Goal: Information Seeking & Learning: Learn about a topic

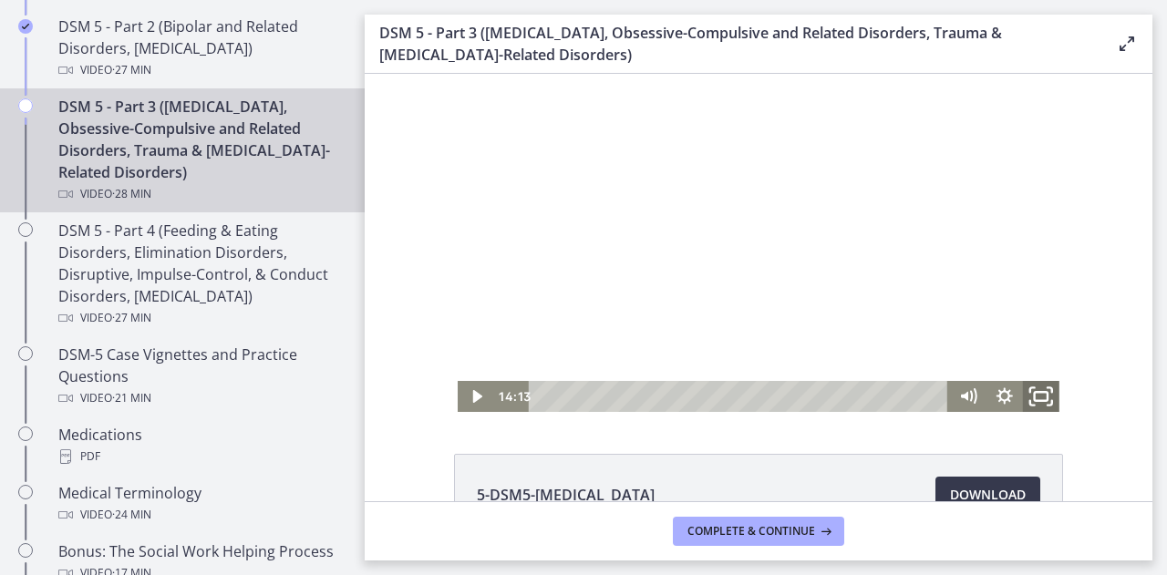
click at [1034, 396] on icon "Fullscreen" at bounding box center [1041, 396] width 44 height 37
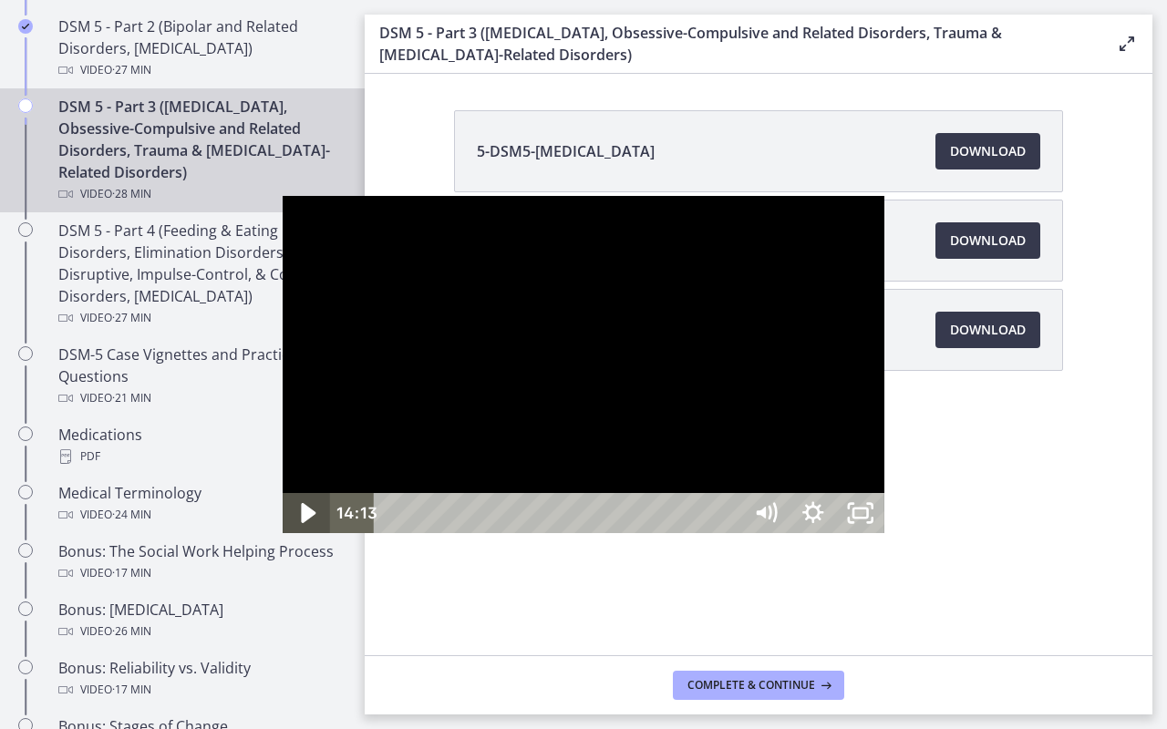
click at [280, 538] on icon "Play Video" at bounding box center [308, 513] width 57 height 48
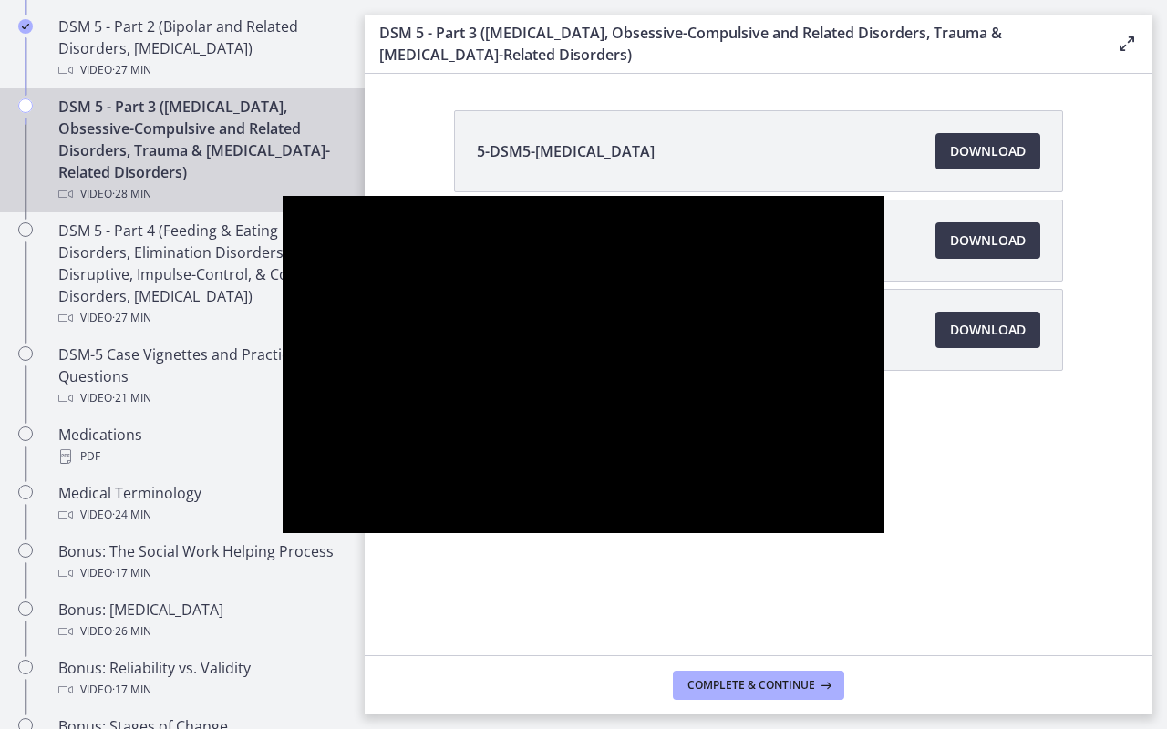
click at [283, 493] on button "Pause" at bounding box center [306, 513] width 47 height 40
click at [283, 493] on button "Play Video" at bounding box center [306, 513] width 47 height 40
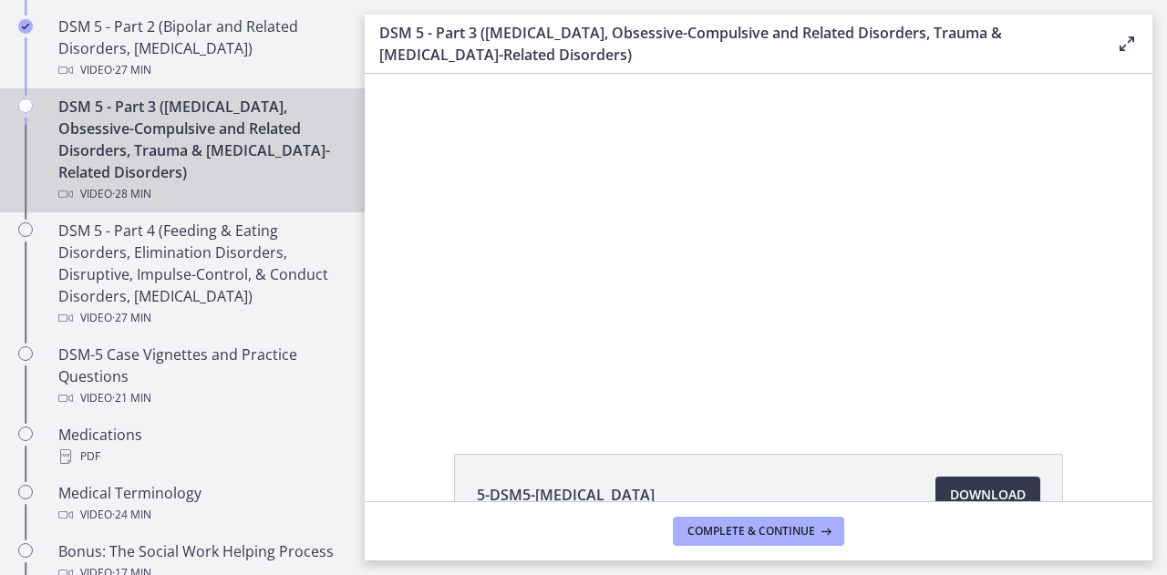
click at [796, 508] on footer "Complete & continue" at bounding box center [758, 530] width 787 height 59
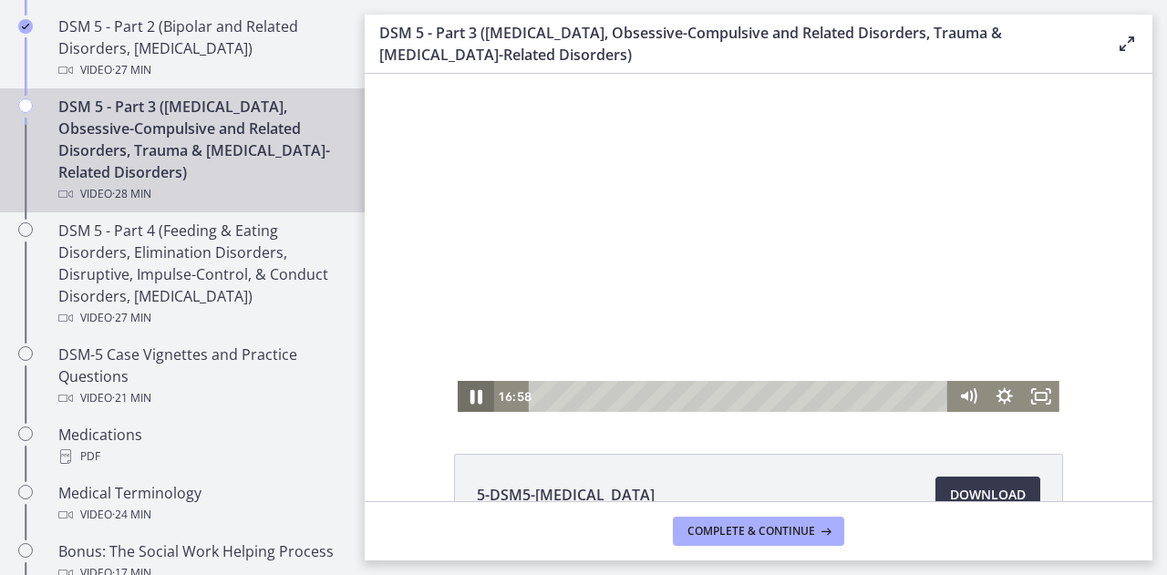
click at [468, 406] on icon "Pause" at bounding box center [476, 396] width 44 height 37
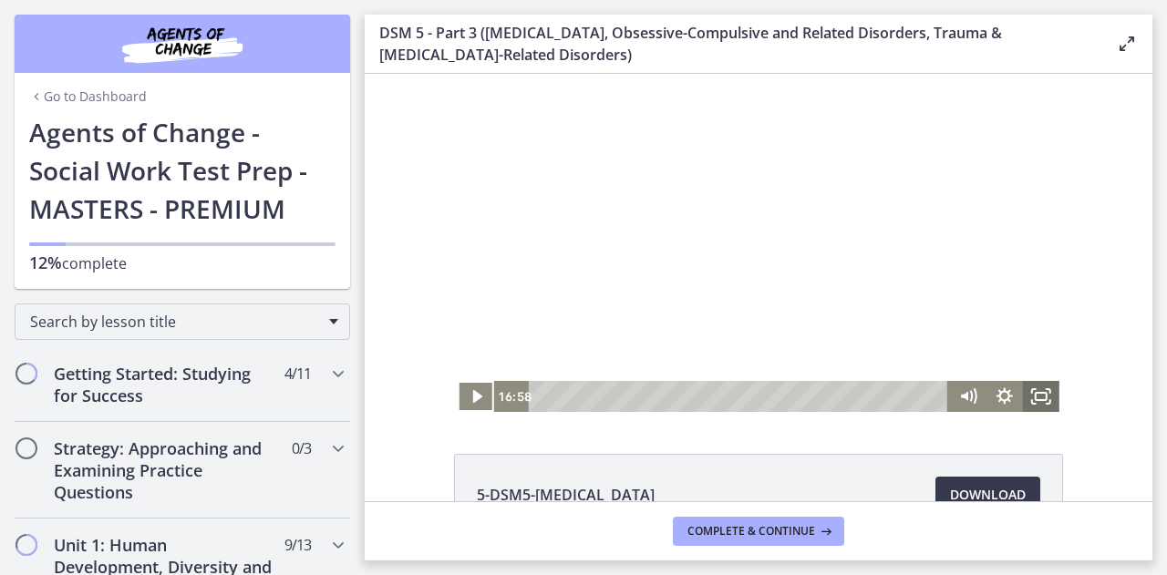
click at [1046, 407] on icon "Fullscreen" at bounding box center [1041, 396] width 36 height 31
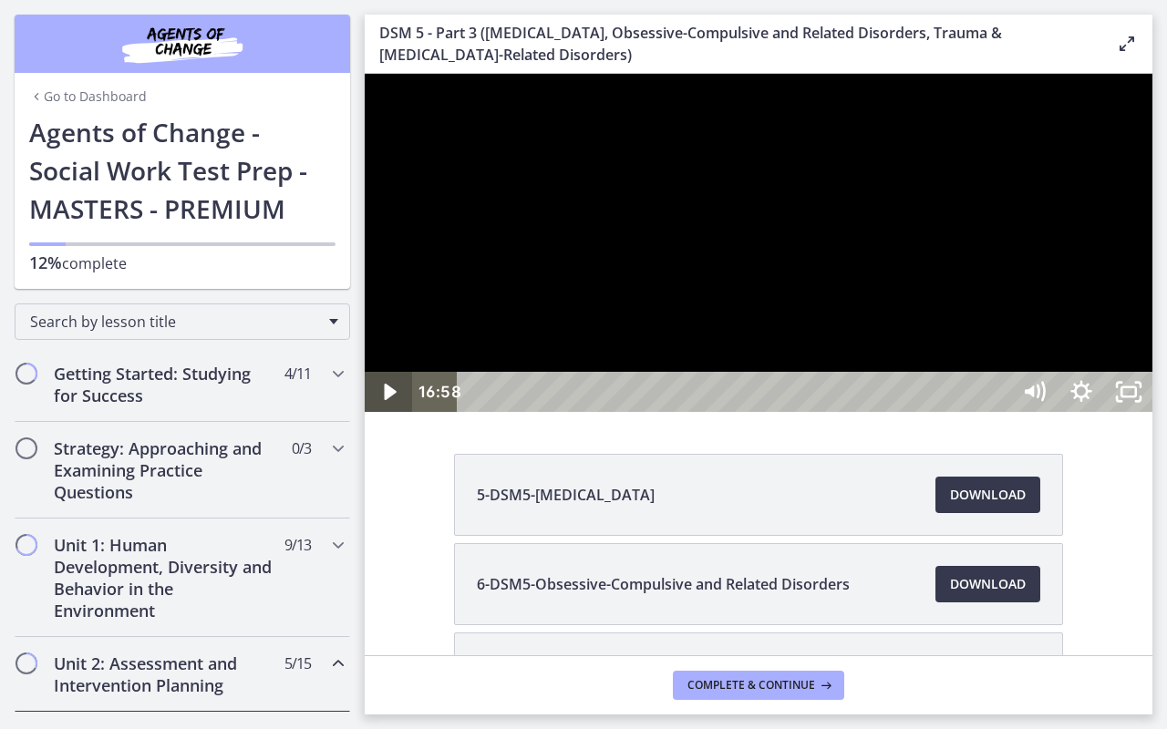
click at [379, 412] on icon "Play Video" at bounding box center [389, 392] width 47 height 40
click at [365, 372] on button "Pause" at bounding box center [388, 392] width 47 height 40
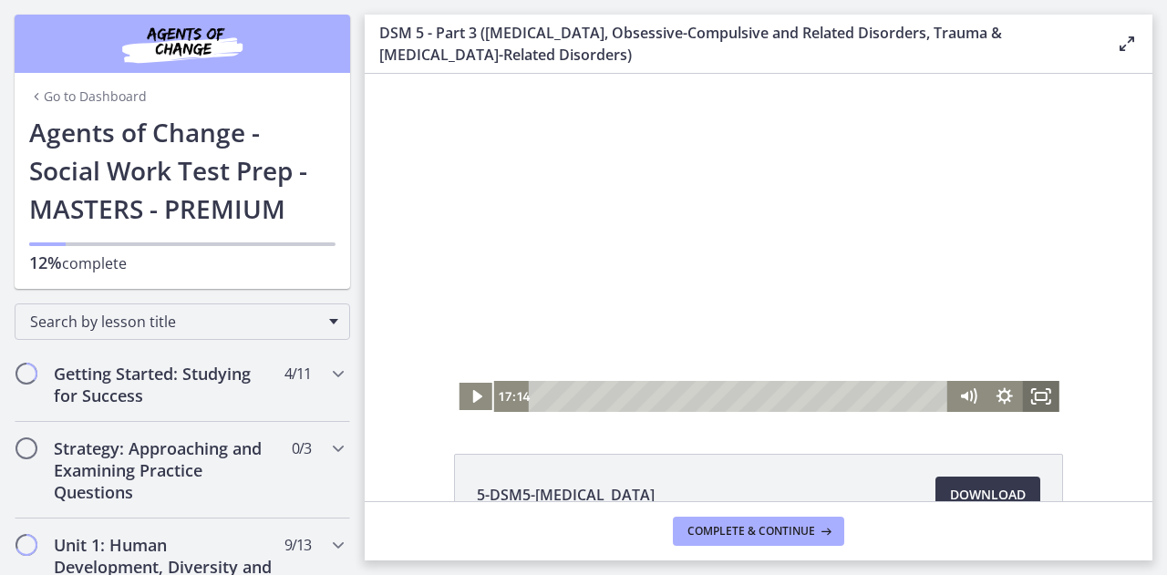
click at [1034, 392] on icon "Fullscreen" at bounding box center [1041, 396] width 36 height 31
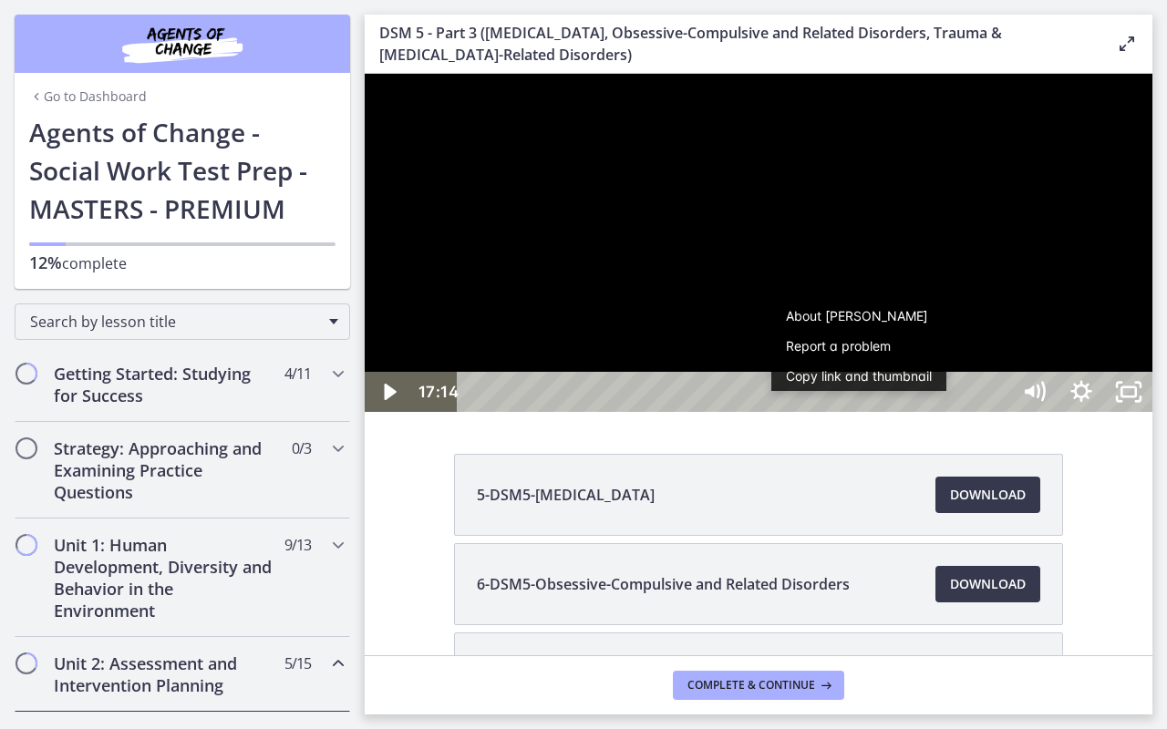
click at [1152, 412] on div at bounding box center [758, 243] width 787 height 338
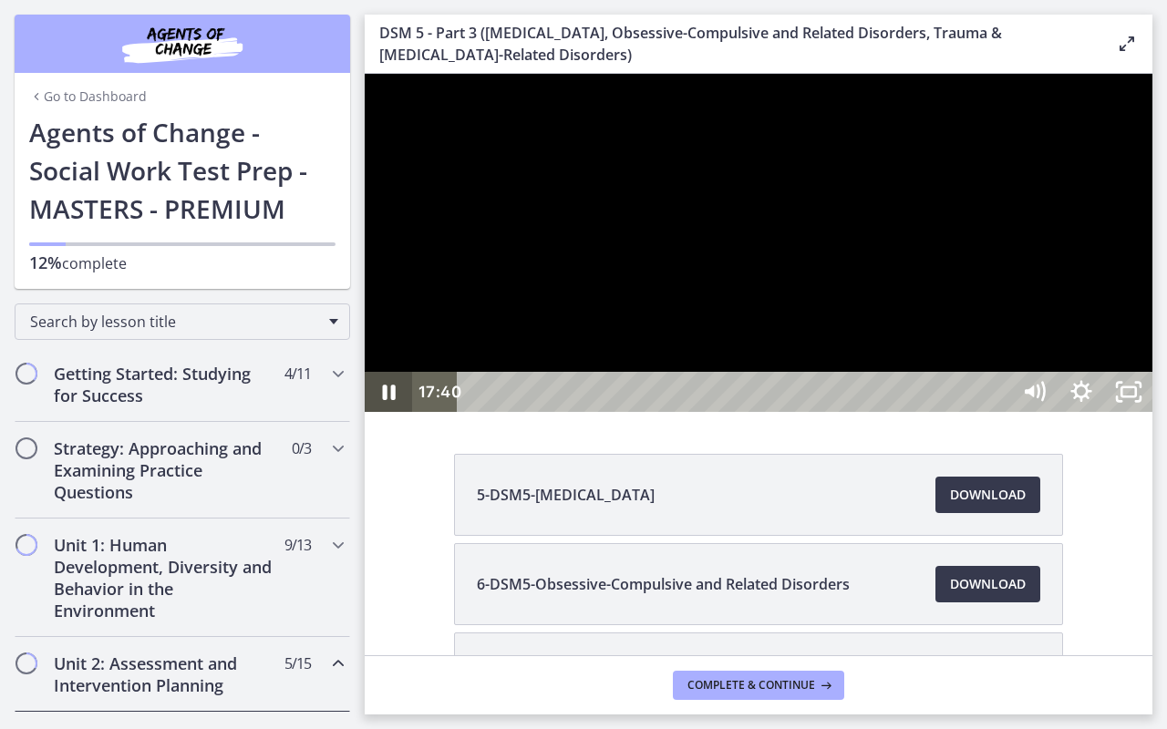
click at [365, 74] on button "Pause: cmsebl44lpnc72iv6u00.mp4" at bounding box center [365, 74] width 1 height 1
click at [365, 74] on button "Play Video: cmsebl44lpnc72iv6u00.mp4" at bounding box center [365, 74] width 1 height 1
click at [365, 74] on button "Pause: cmsebl44lpnc72iv6u00.mp4" at bounding box center [365, 74] width 1 height 1
click at [365, 74] on button "Play Video: cmsebl44lpnc72iv6u00.mp4" at bounding box center [365, 74] width 1 height 1
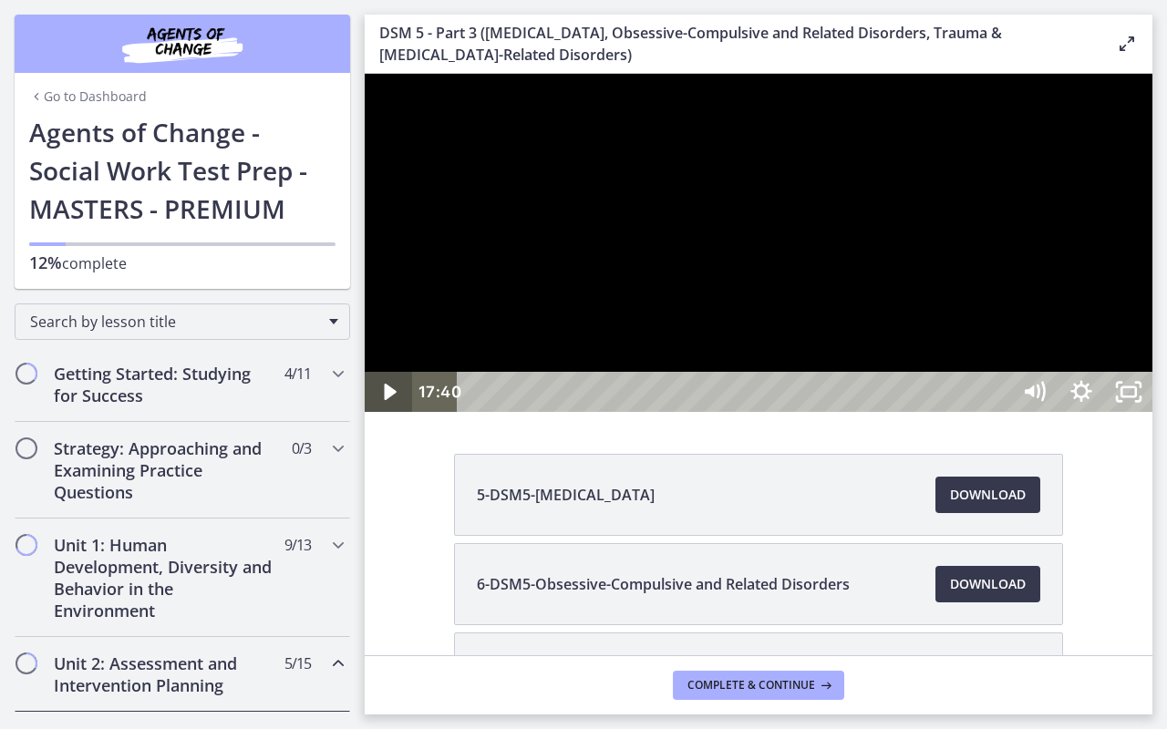
click at [365, 74] on button "Play Video: cmsebl44lpnc72iv6u00.mp4" at bounding box center [365, 74] width 1 height 1
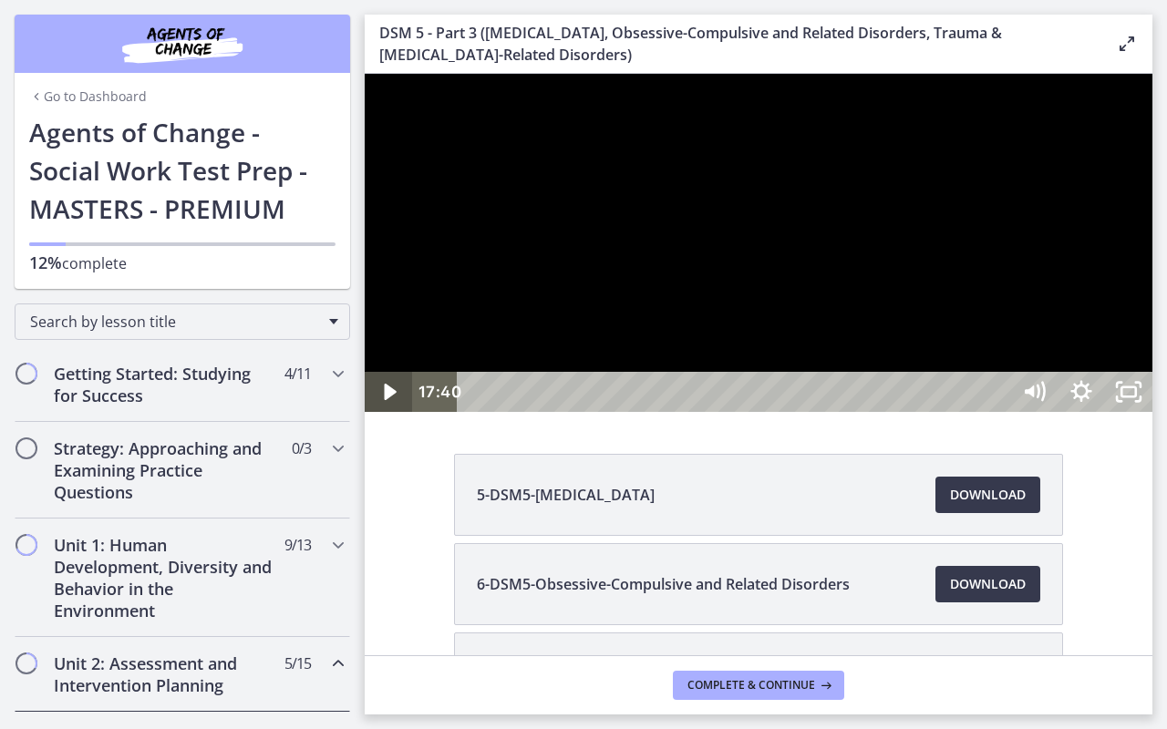
click at [365, 74] on button "Play Video: cmsebl44lpnc72iv6u00.mp4" at bounding box center [365, 74] width 1 height 1
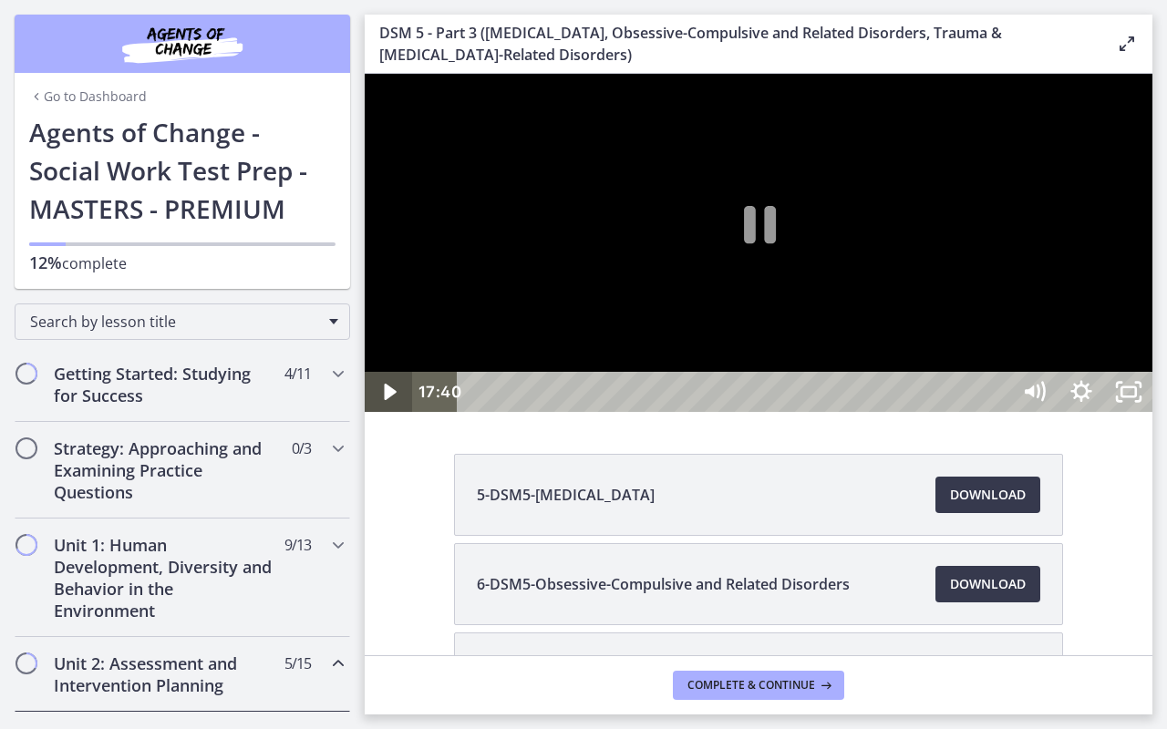
click at [365, 74] on button "Play Video: cmsebl44lpnc72iv6u00.mp4" at bounding box center [365, 74] width 1 height 1
click at [365, 74] on button "Pause: cmsebl44lpnc72iv6u00.mp4" at bounding box center [365, 74] width 1 height 1
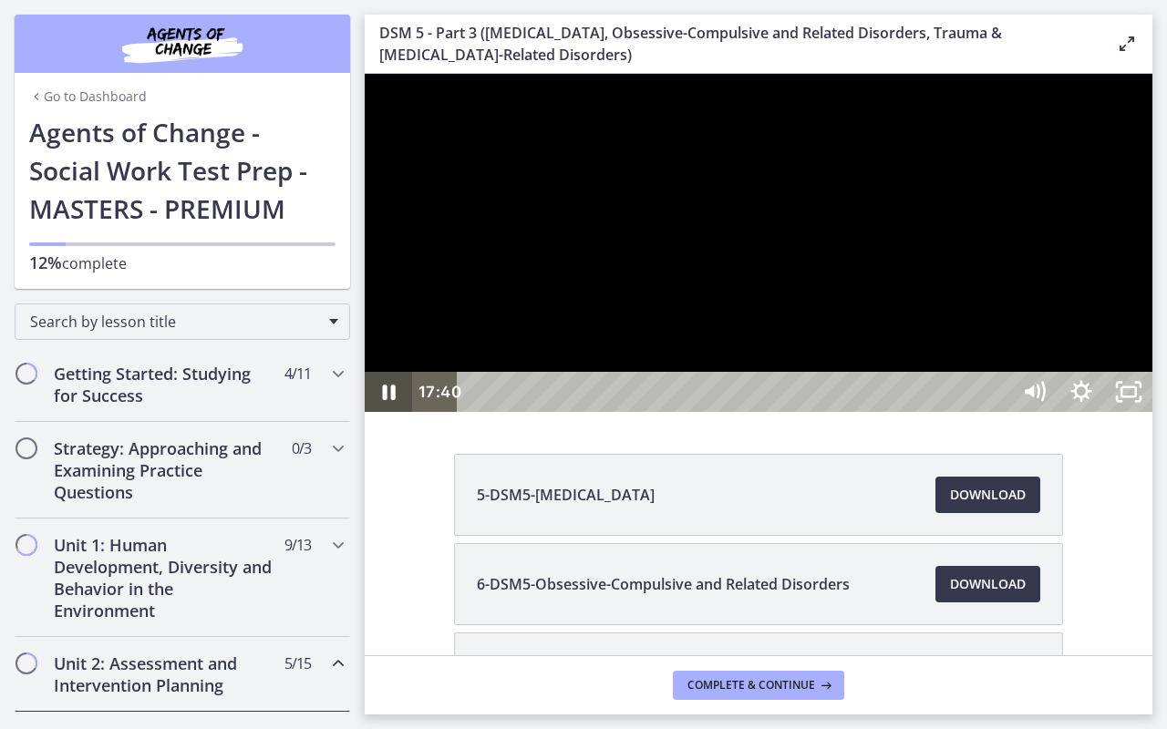
click at [365, 74] on button "Pause: cmsebl44lpnc72iv6u00.mp4" at bounding box center [365, 74] width 1 height 1
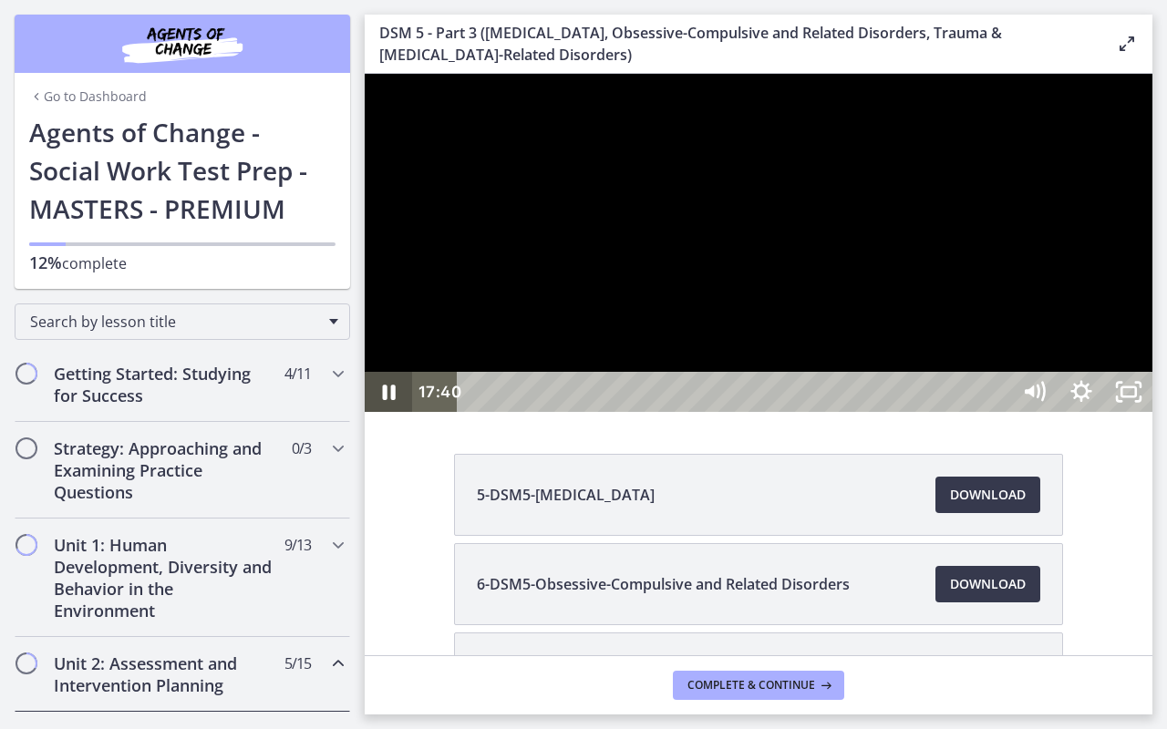
click at [365, 74] on button "Pause: cmsebl44lpnc72iv6u00.mp4" at bounding box center [365, 74] width 1 height 1
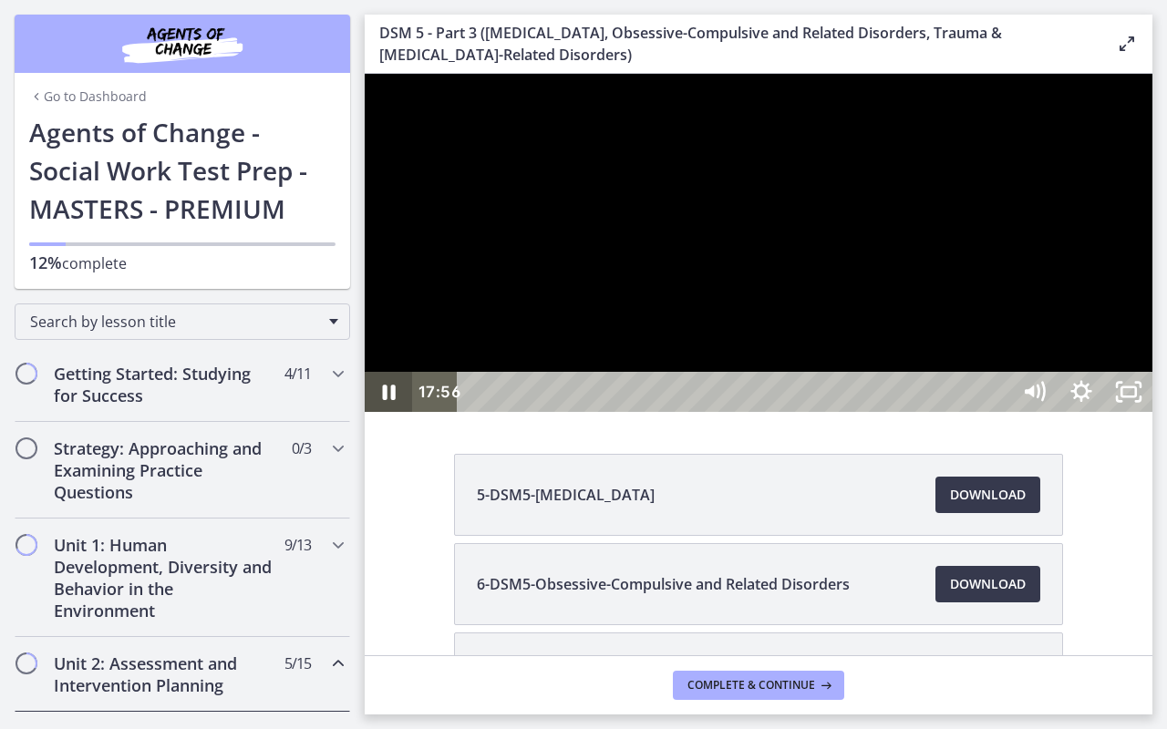
click at [365, 74] on button "Pause: cmsebl44lpnc72iv6u00.mp4" at bounding box center [365, 74] width 1 height 1
click at [390, 417] on icon "Play Video" at bounding box center [390, 392] width 57 height 48
click at [390, 417] on icon "Pause" at bounding box center [388, 392] width 57 height 48
click at [365, 372] on button "Play Video" at bounding box center [388, 392] width 47 height 40
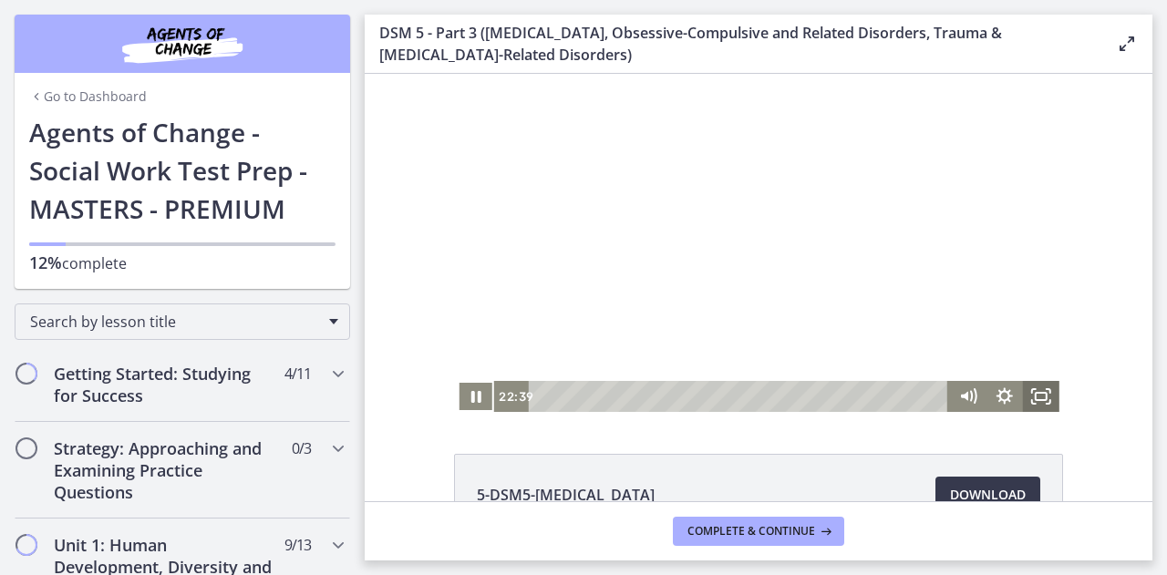
click at [1048, 393] on icon "Fullscreen" at bounding box center [1041, 396] width 36 height 31
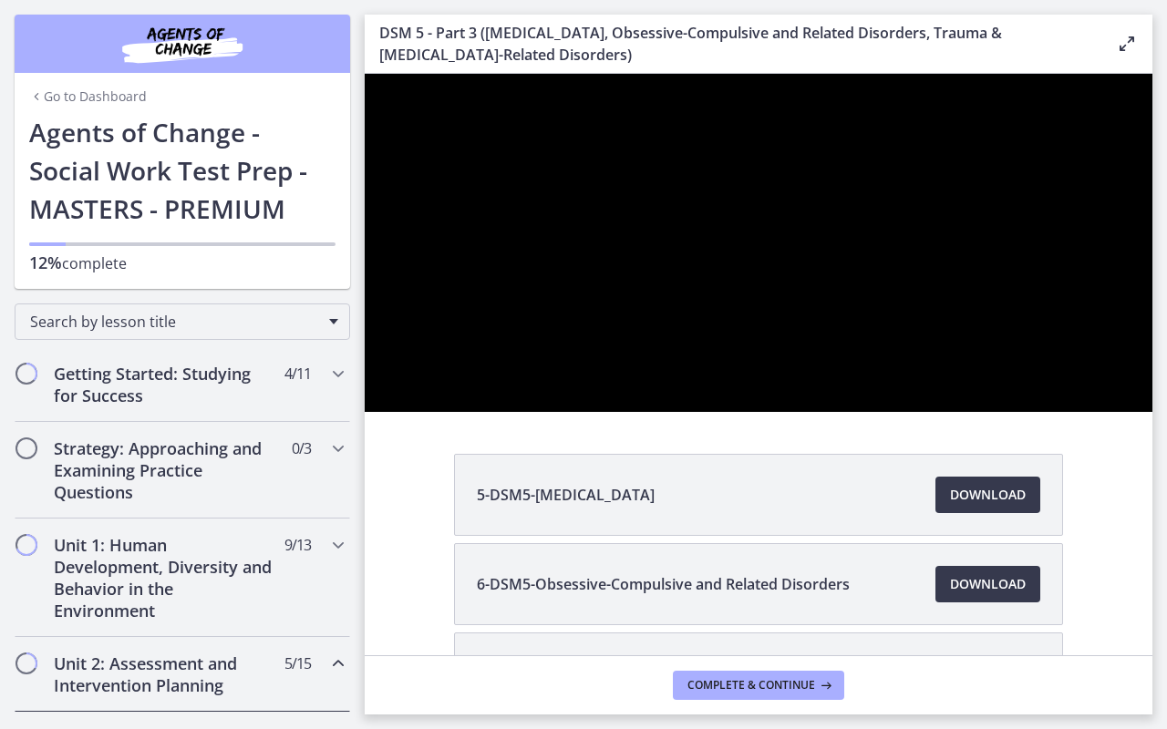
click at [1152, 412] on div at bounding box center [758, 243] width 787 height 338
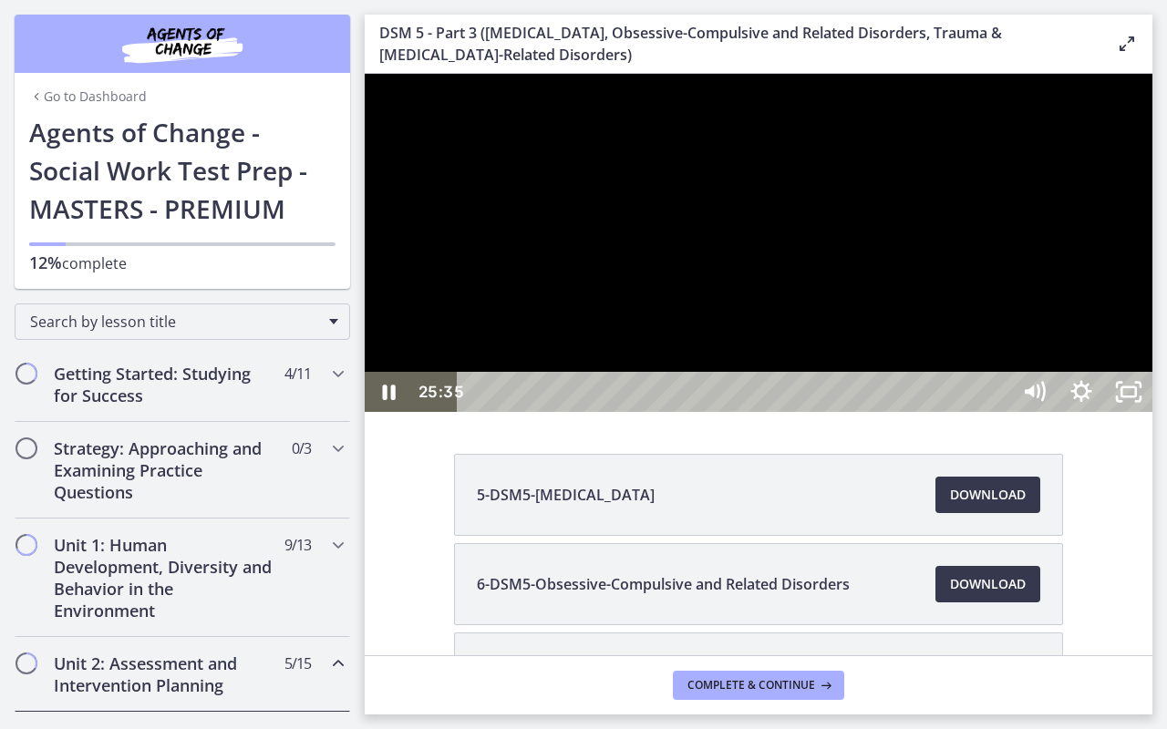
click at [365, 74] on button "Pause: cmsebl44lpnc72iv6u00.mp4" at bounding box center [365, 74] width 1 height 1
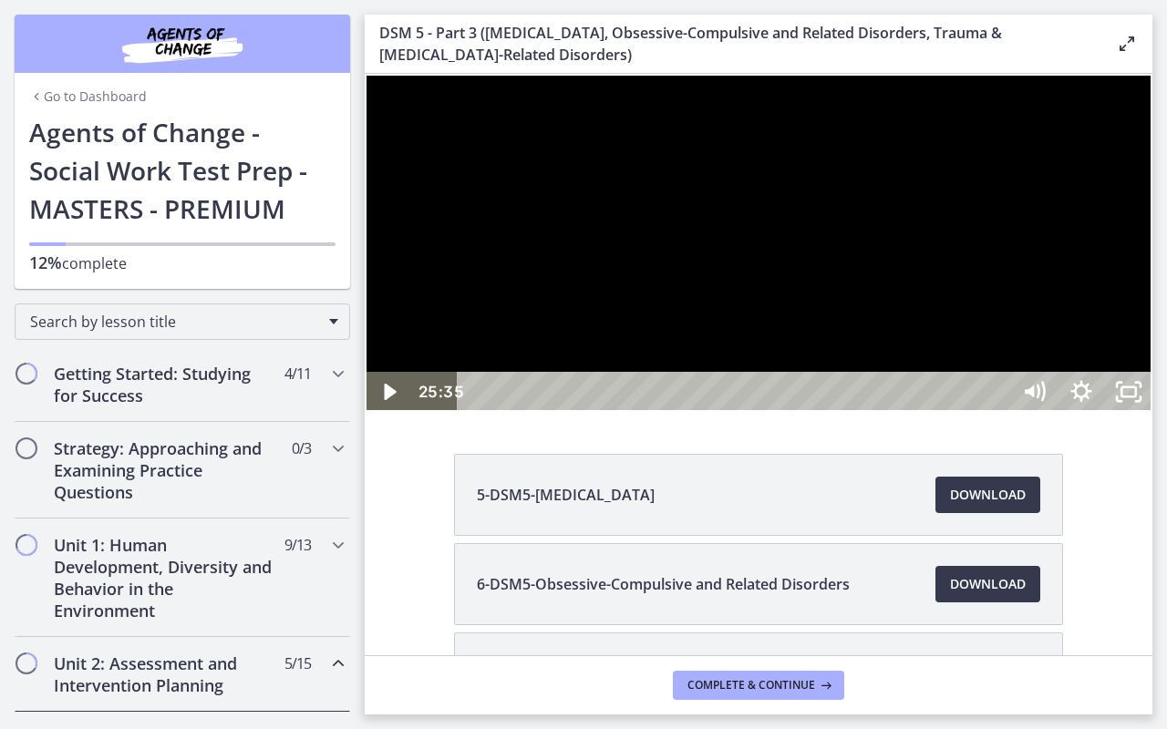
click at [410, 412] on icon "Play Video" at bounding box center [389, 392] width 47 height 40
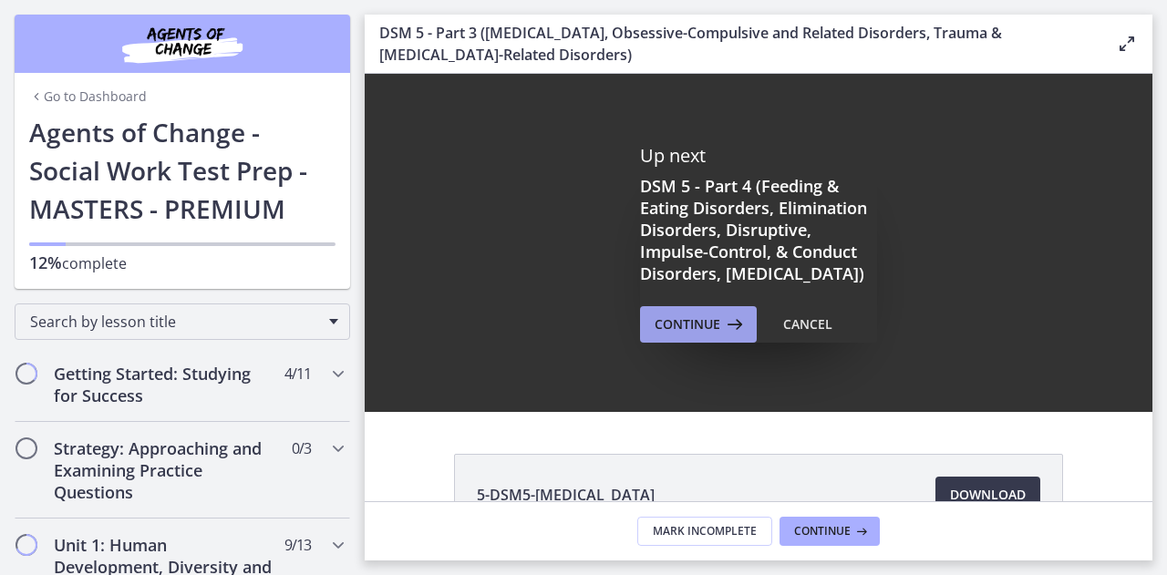
click at [711, 332] on span "Continue" at bounding box center [687, 325] width 66 height 22
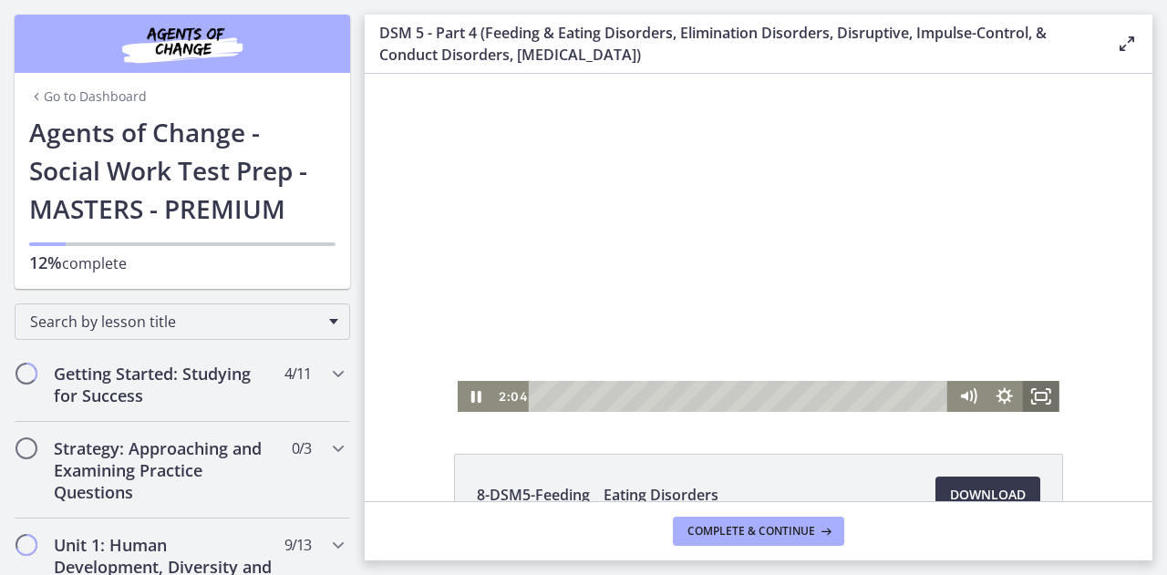
click at [1024, 396] on icon "Fullscreen" at bounding box center [1041, 396] width 36 height 31
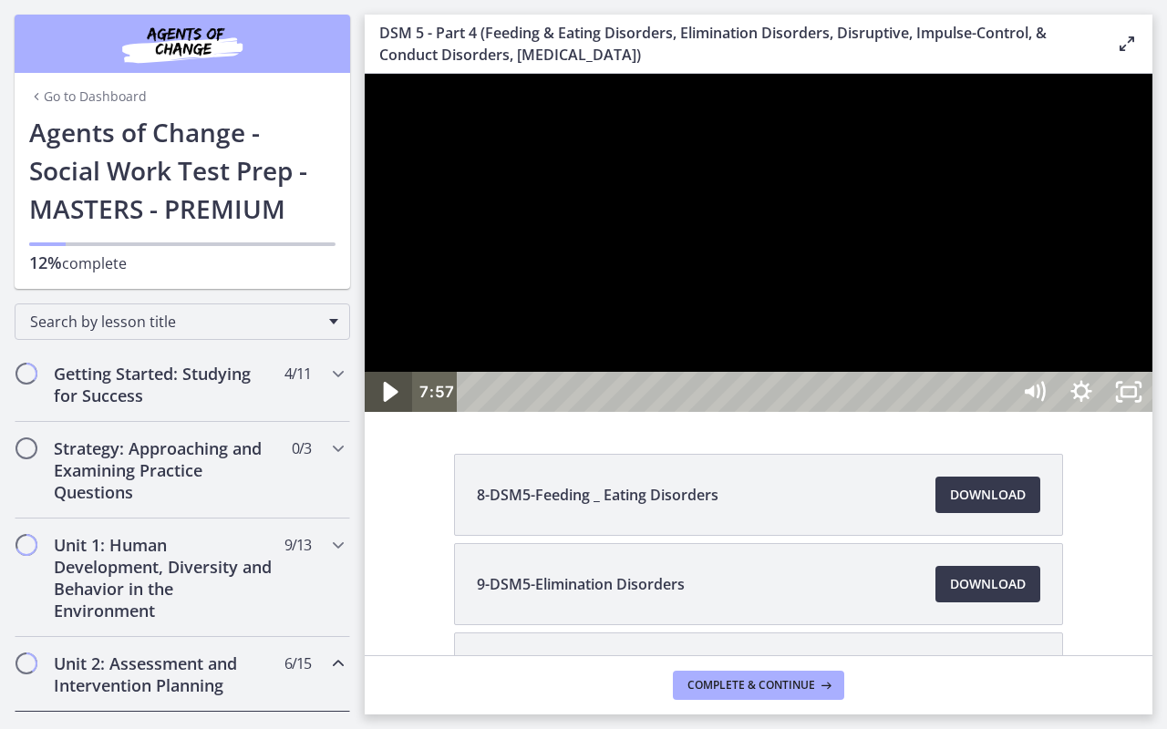
click at [396, 417] on icon "Play Video" at bounding box center [390, 392] width 57 height 48
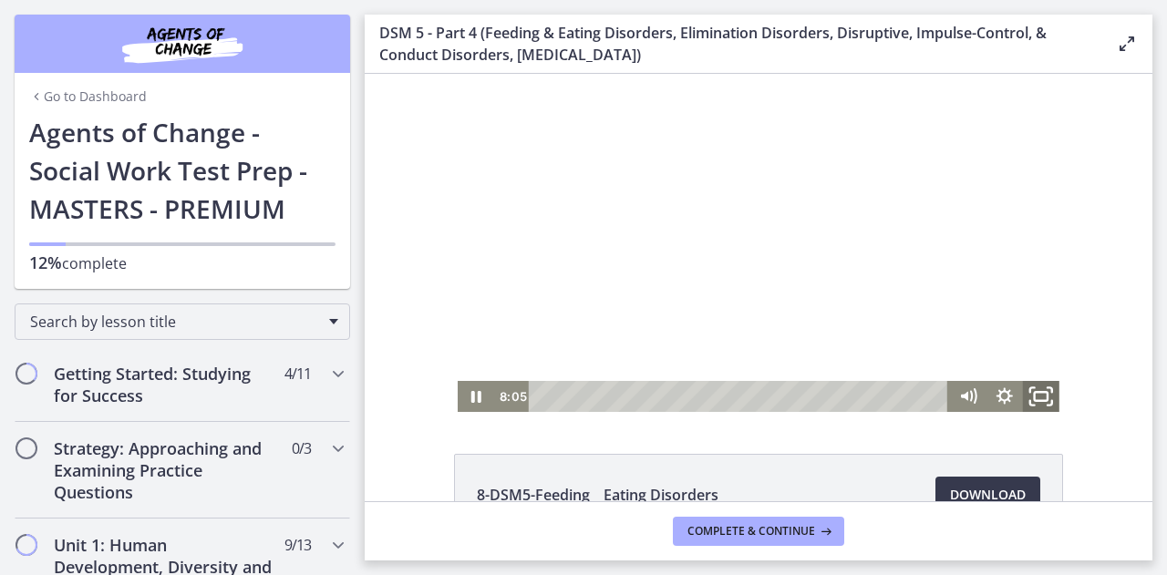
click at [1036, 394] on icon "Fullscreen" at bounding box center [1041, 396] width 44 height 37
click at [1044, 402] on icon "Fullscreen" at bounding box center [1041, 396] width 36 height 31
click at [1033, 399] on icon "Fullscreen" at bounding box center [1041, 396] width 44 height 37
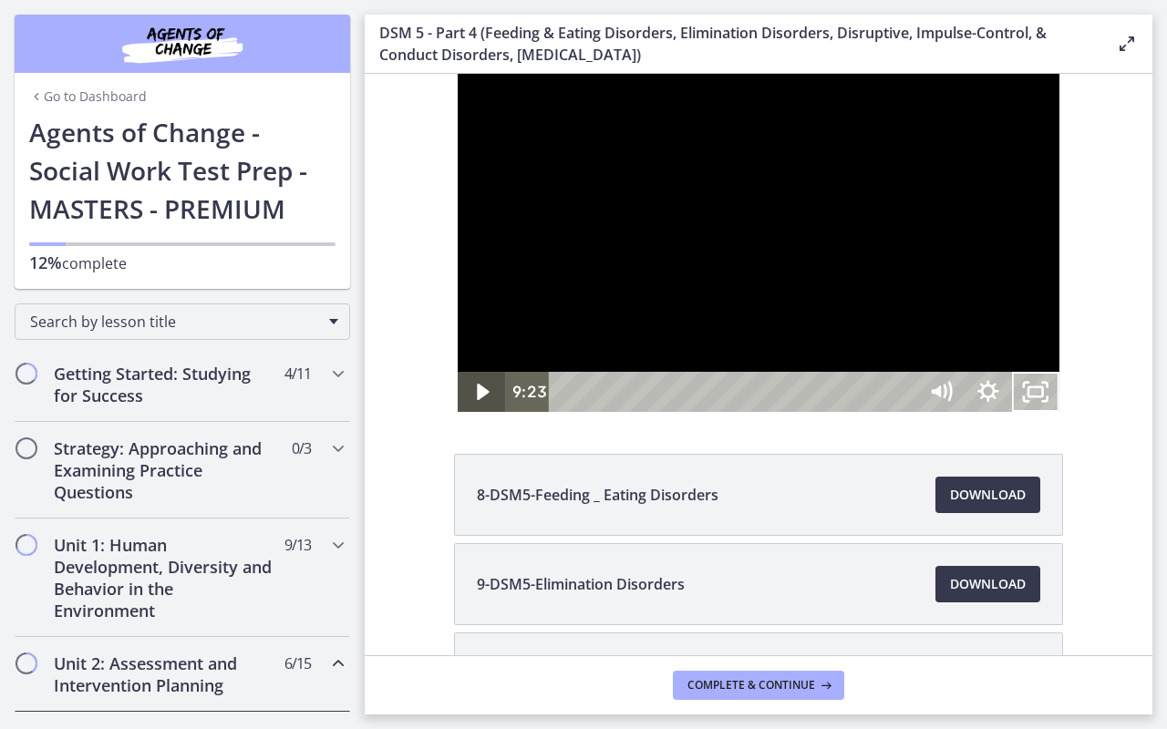
click at [1012, 372] on button "Unfullscreen" at bounding box center [1035, 392] width 47 height 40
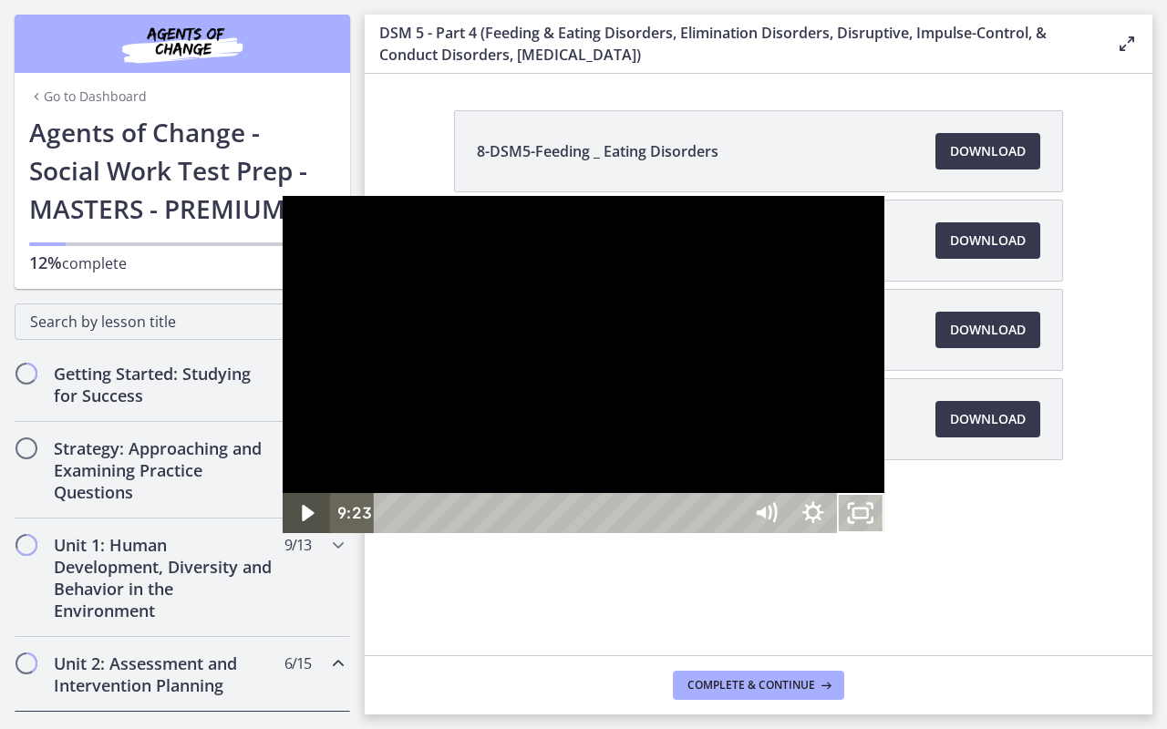
click at [837, 493] on button "Unfullscreen" at bounding box center [860, 513] width 47 height 40
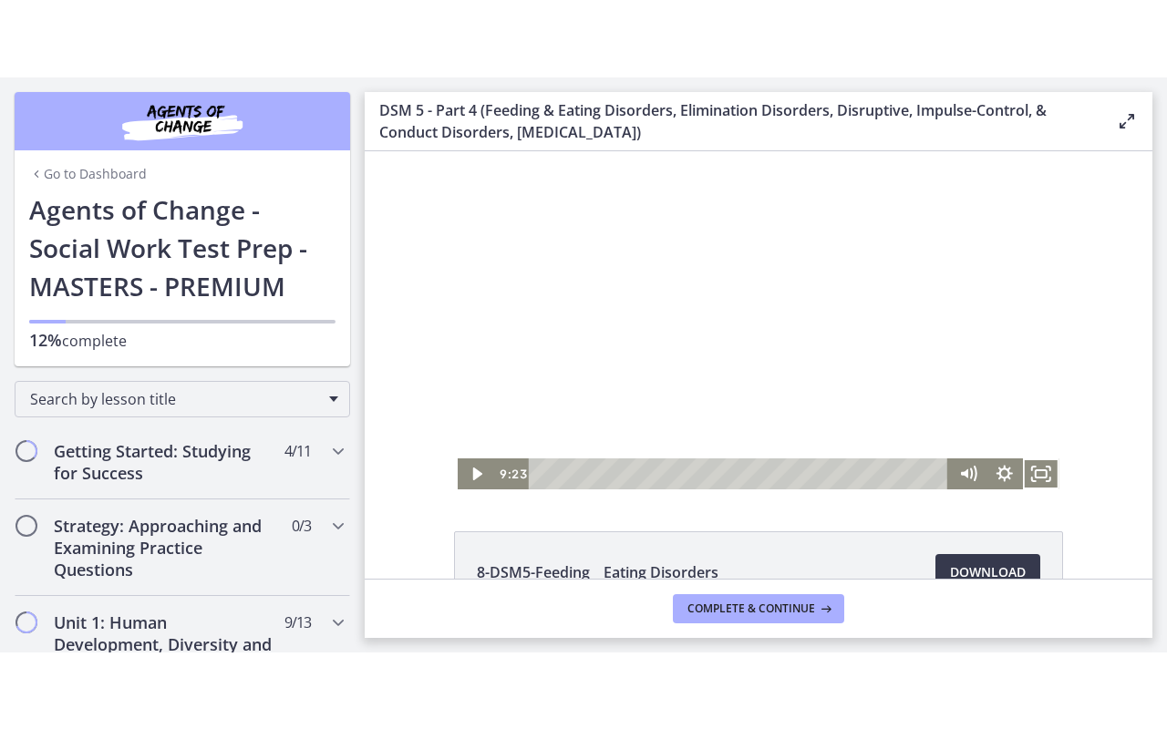
click at [1023, 458] on button "Fullscreen" at bounding box center [1041, 473] width 36 height 31
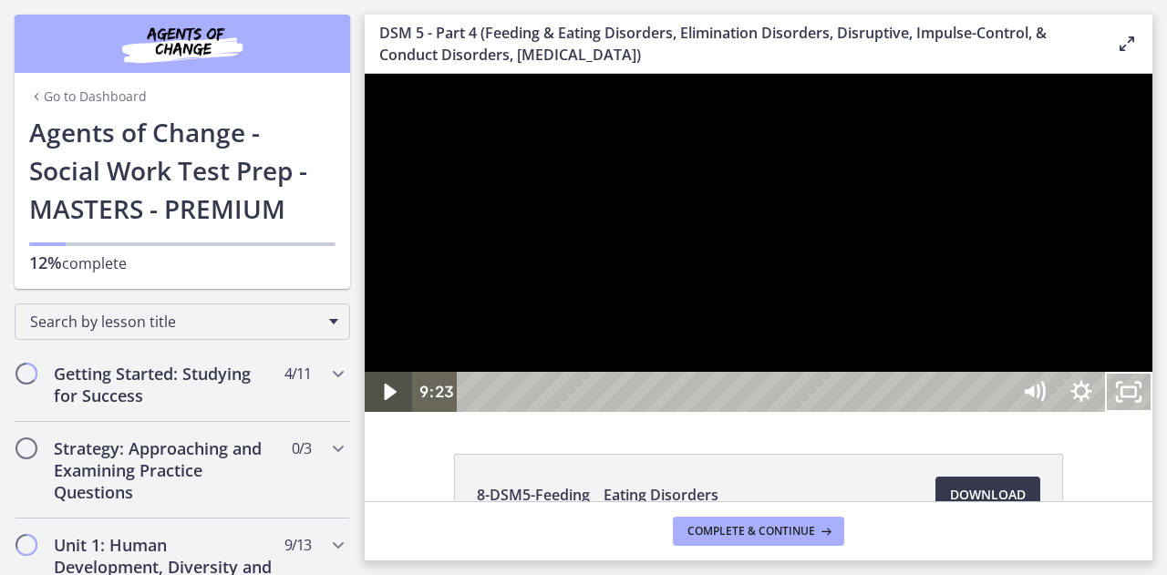
click at [1105, 372] on button "Unfullscreen" at bounding box center [1128, 392] width 47 height 40
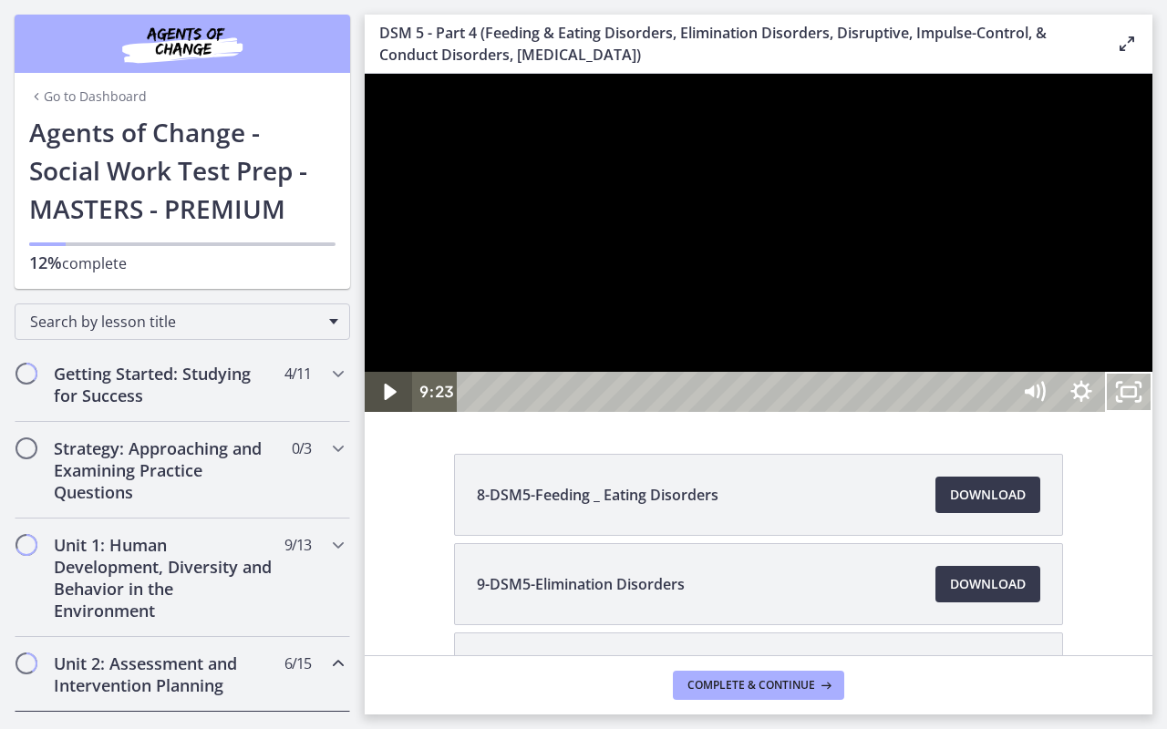
click at [385, 400] on icon "Play Video" at bounding box center [390, 392] width 12 height 16
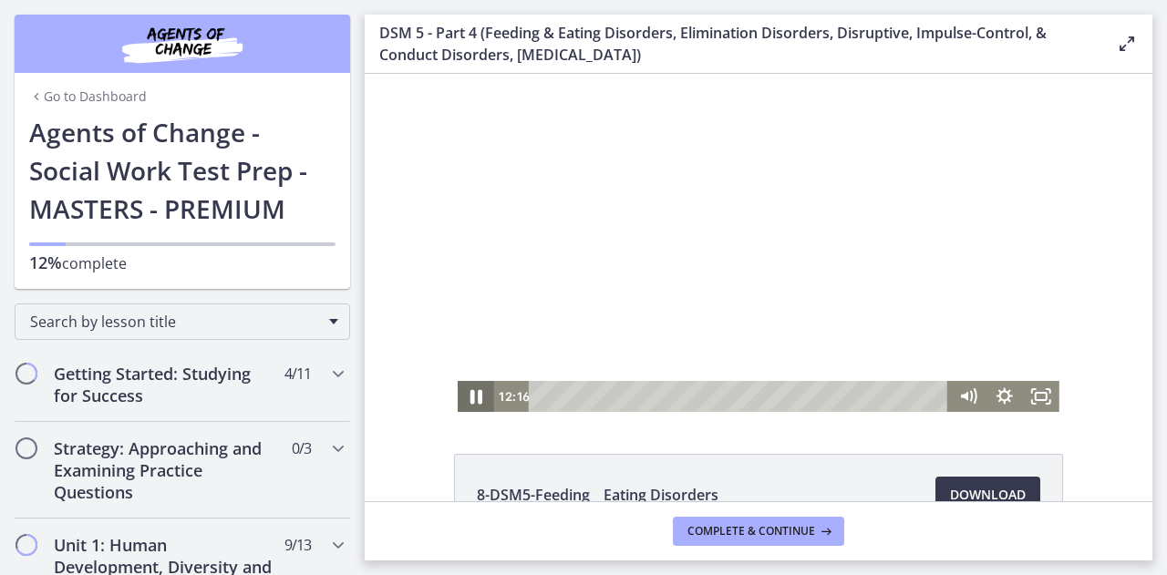
click at [463, 401] on icon "Pause" at bounding box center [476, 396] width 44 height 37
